Goal: Task Accomplishment & Management: Use online tool/utility

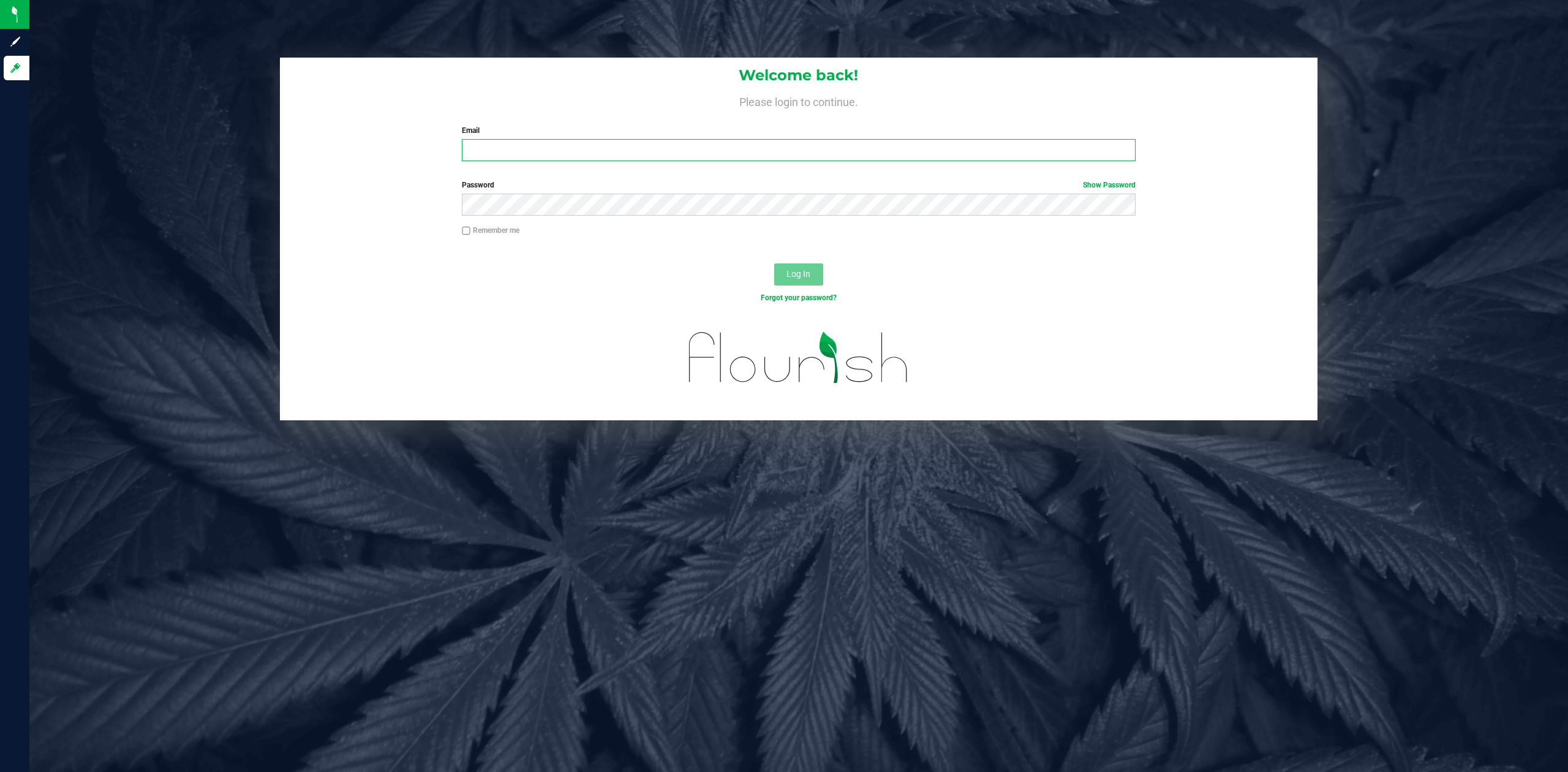
type input "[PERSON_NAME][EMAIL_ADDRESS][PERSON_NAME][DOMAIN_NAME]"
drag, startPoint x: 950, startPoint y: 289, endPoint x: 935, endPoint y: 285, distance: 15.5
click at [950, 289] on div "Log In" at bounding box center [799, 278] width 1039 height 41
click at [804, 270] on span "Log In" at bounding box center [798, 274] width 24 height 9
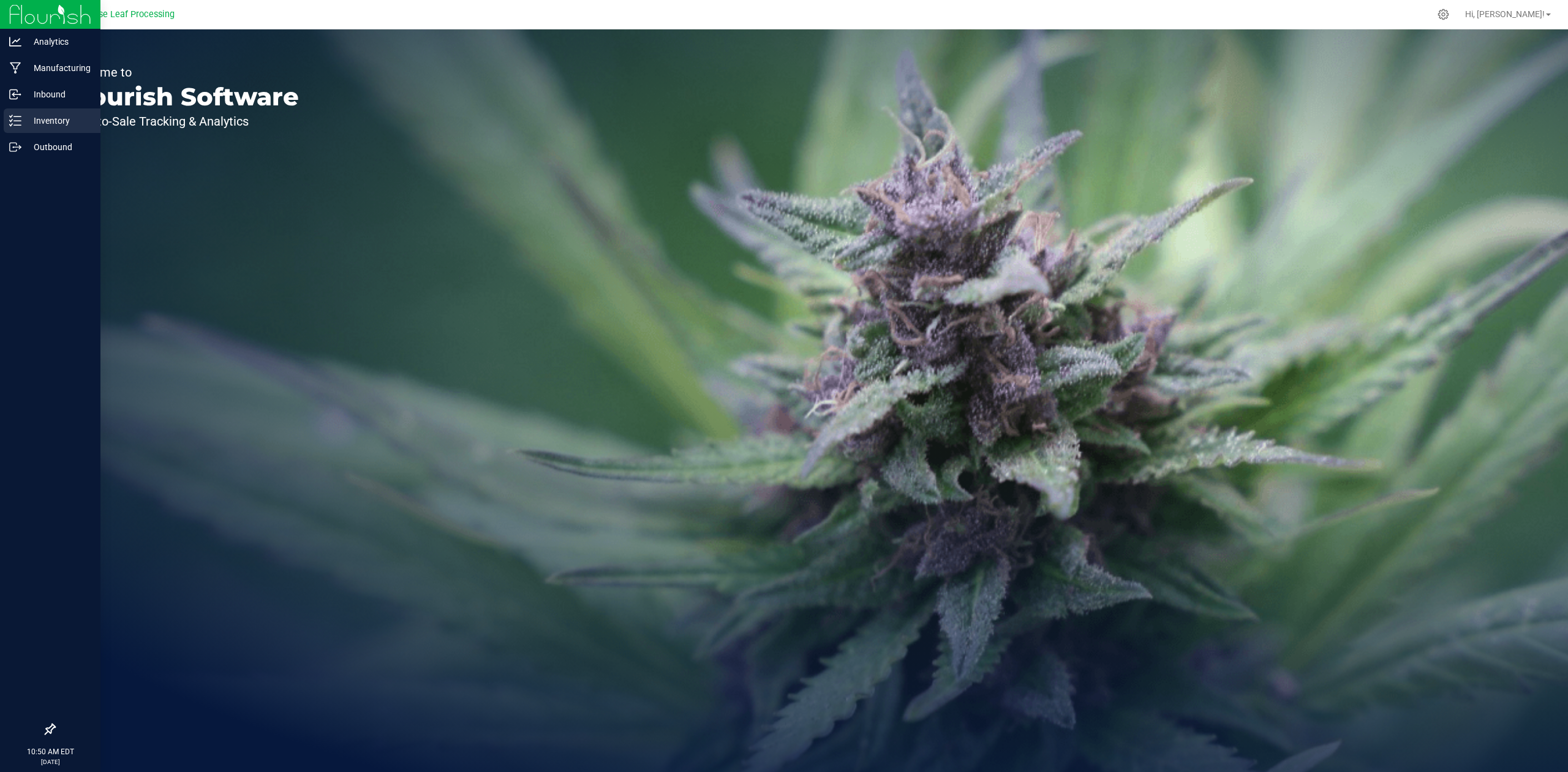
click at [49, 123] on p "Inventory" at bounding box center [58, 119] width 73 height 14
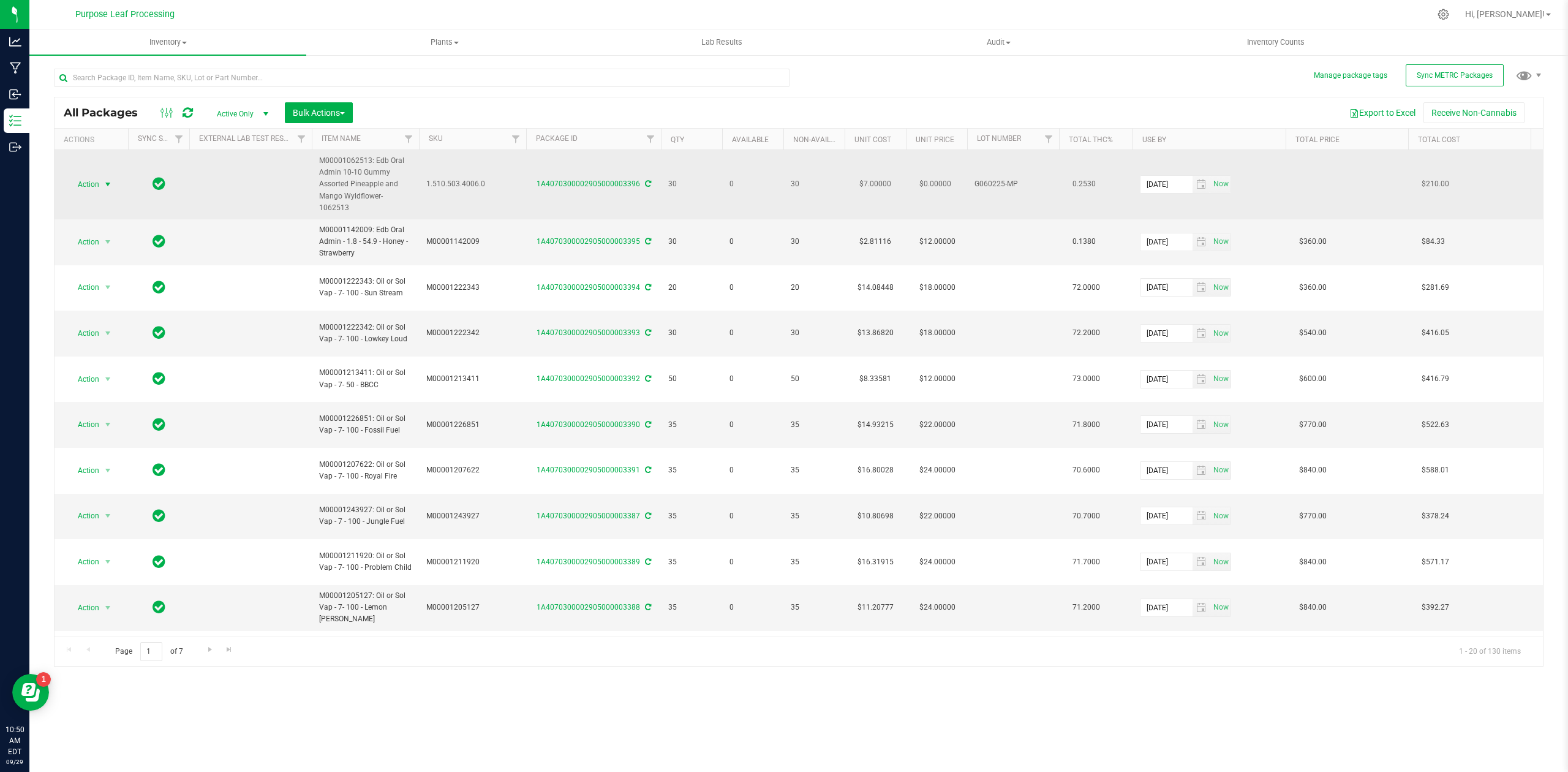
click at [106, 182] on span "select" at bounding box center [107, 184] width 9 height 9
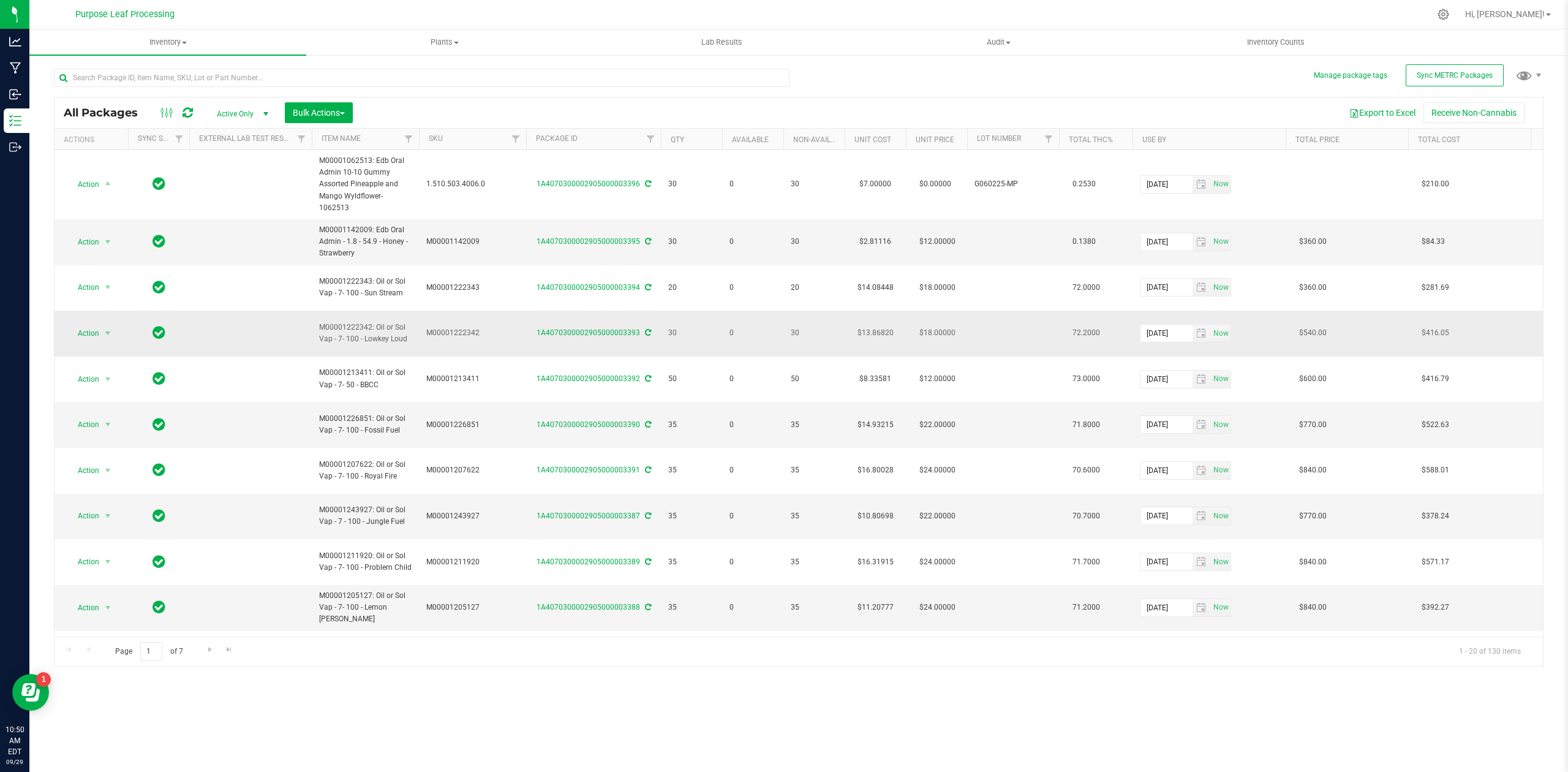
click at [241, 310] on td at bounding box center [250, 333] width 122 height 46
click at [104, 237] on span "select" at bounding box center [107, 242] width 9 height 9
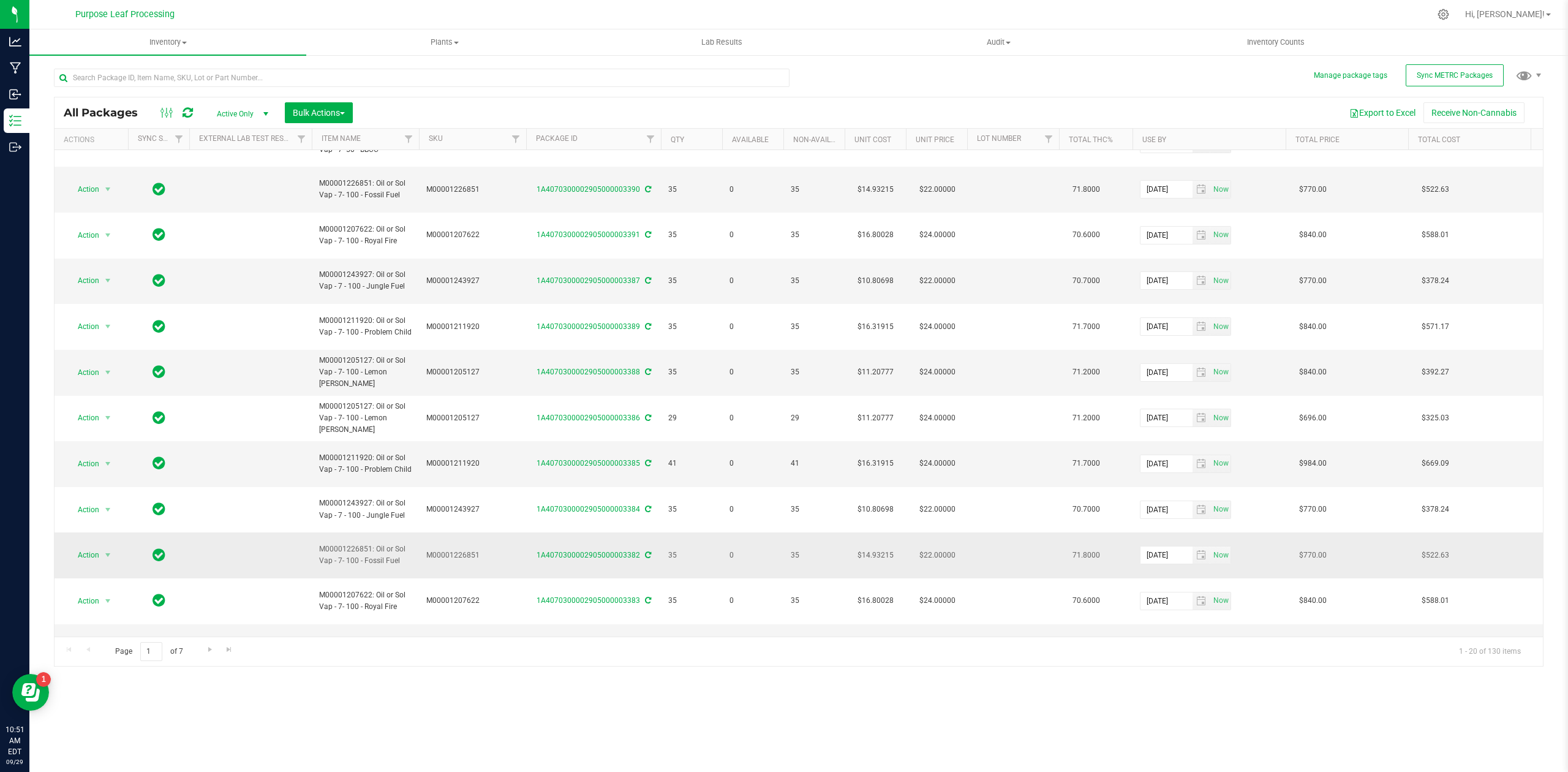
scroll to position [255, 0]
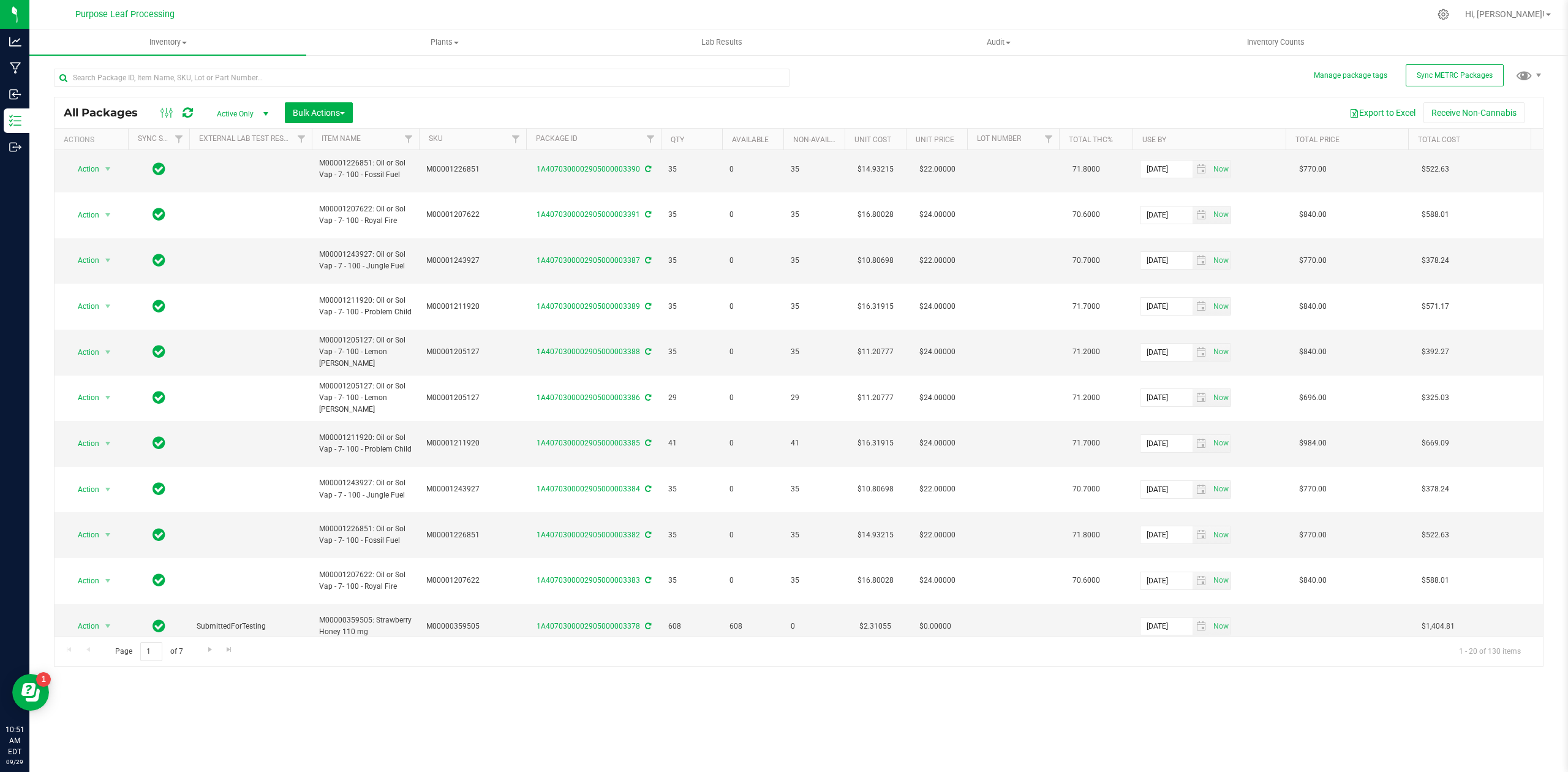
click at [108, 667] on span "select" at bounding box center [107, 671] width 9 height 9
click at [109, 532] on li "Create package" at bounding box center [106, 532] width 78 height 18
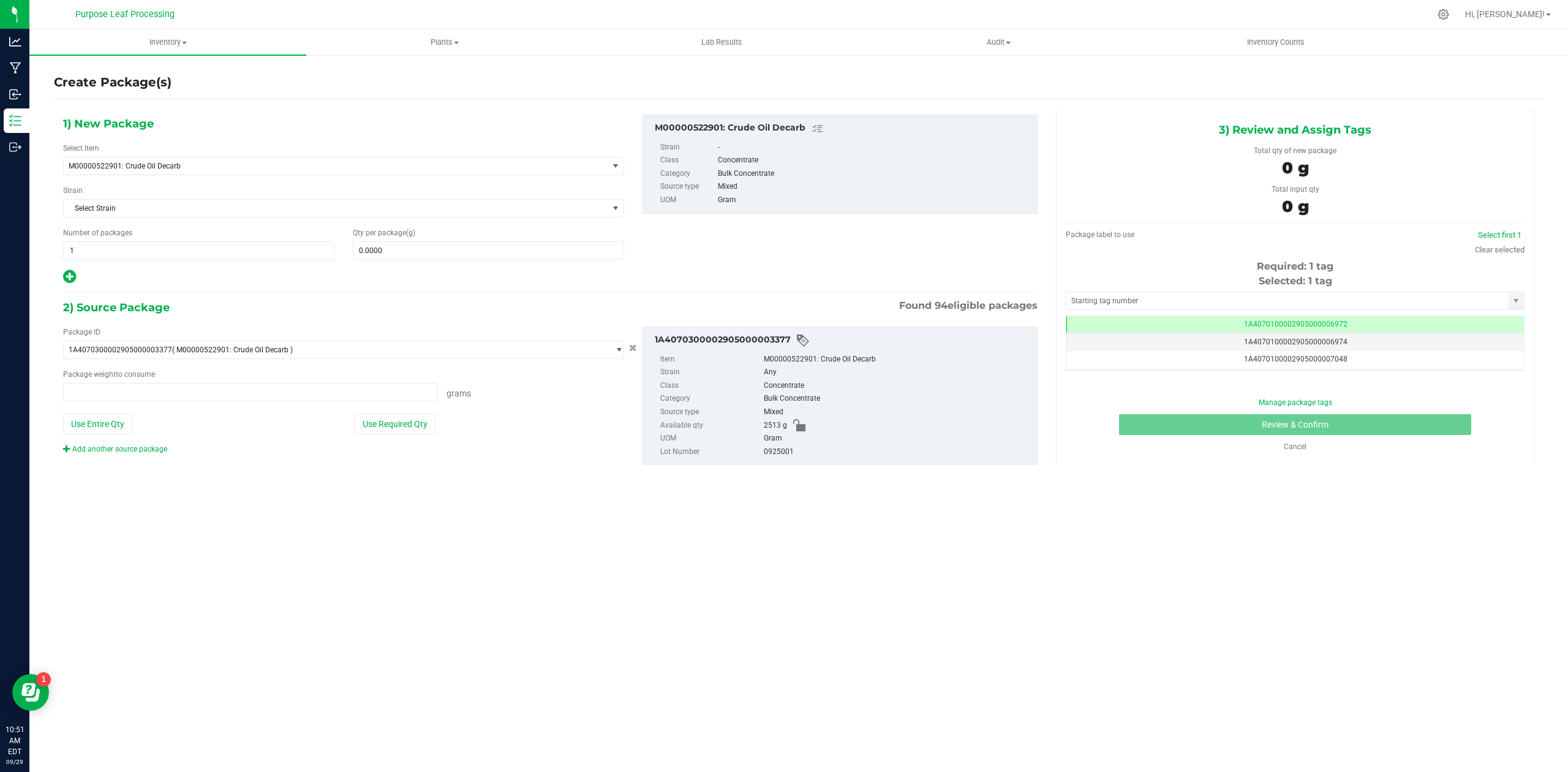
type input "0.0000 g"
click at [1208, 304] on input "text" at bounding box center [1287, 301] width 442 height 17
type input "3193"
click at [1455, 516] on div "Inventory All packages All inventory Waste log Create inventory Plants All plan…" at bounding box center [799, 400] width 1539 height 743
click at [1302, 450] on link "Cancel" at bounding box center [1296, 446] width 23 height 9
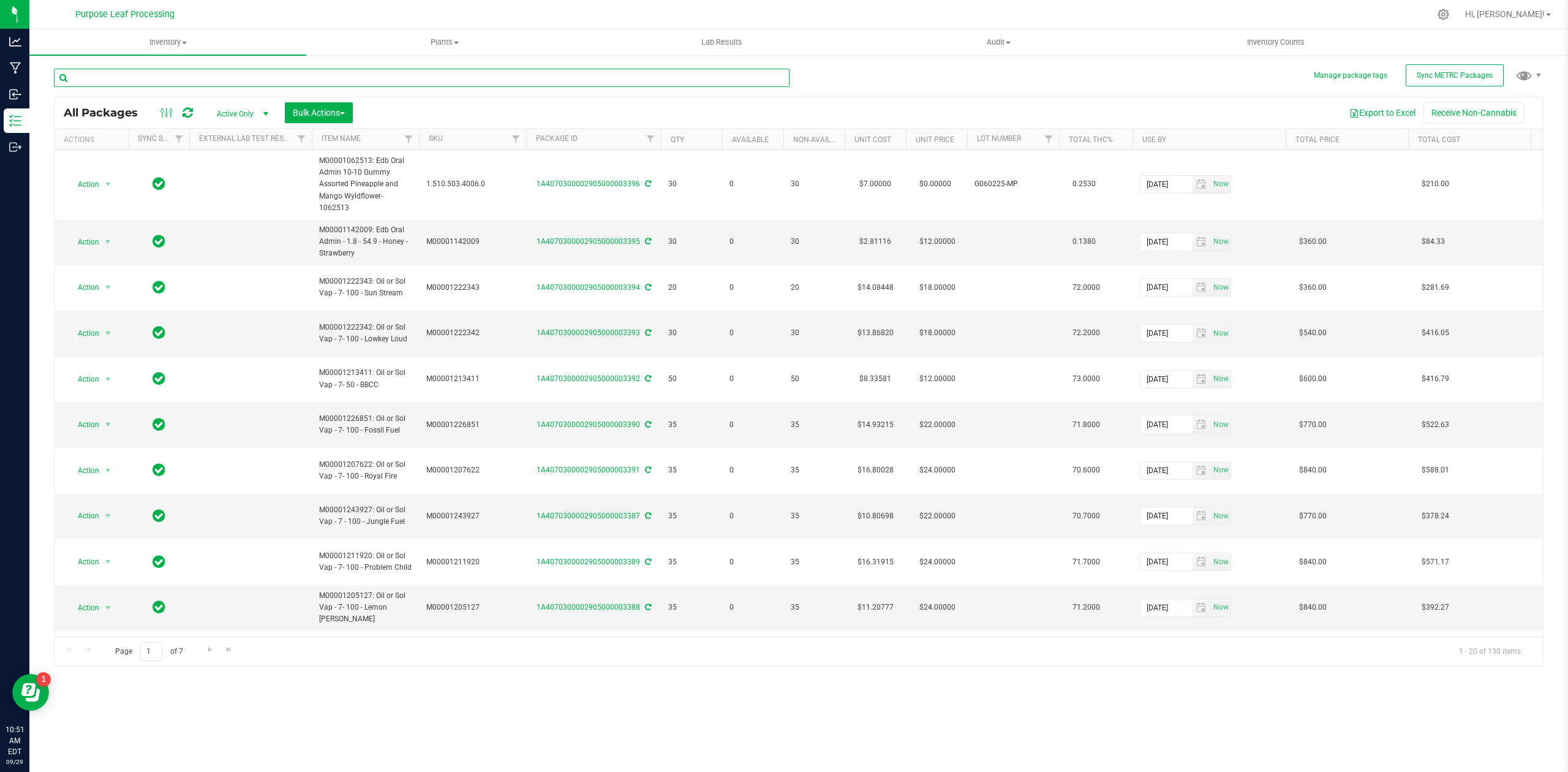
click at [147, 69] on input "text" at bounding box center [422, 77] width 736 height 18
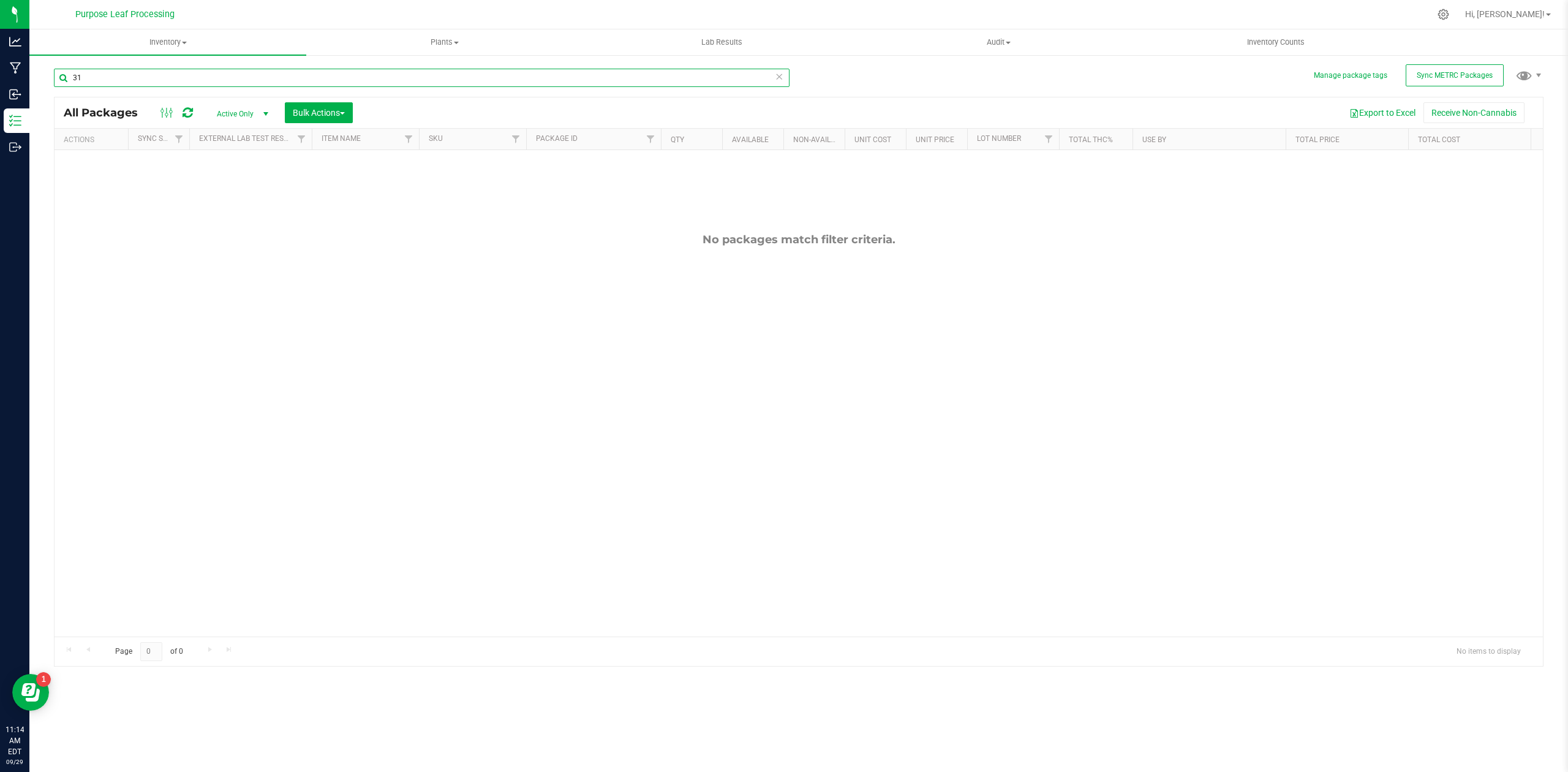
type input "3"
